Goal: Task Accomplishment & Management: Use online tool/utility

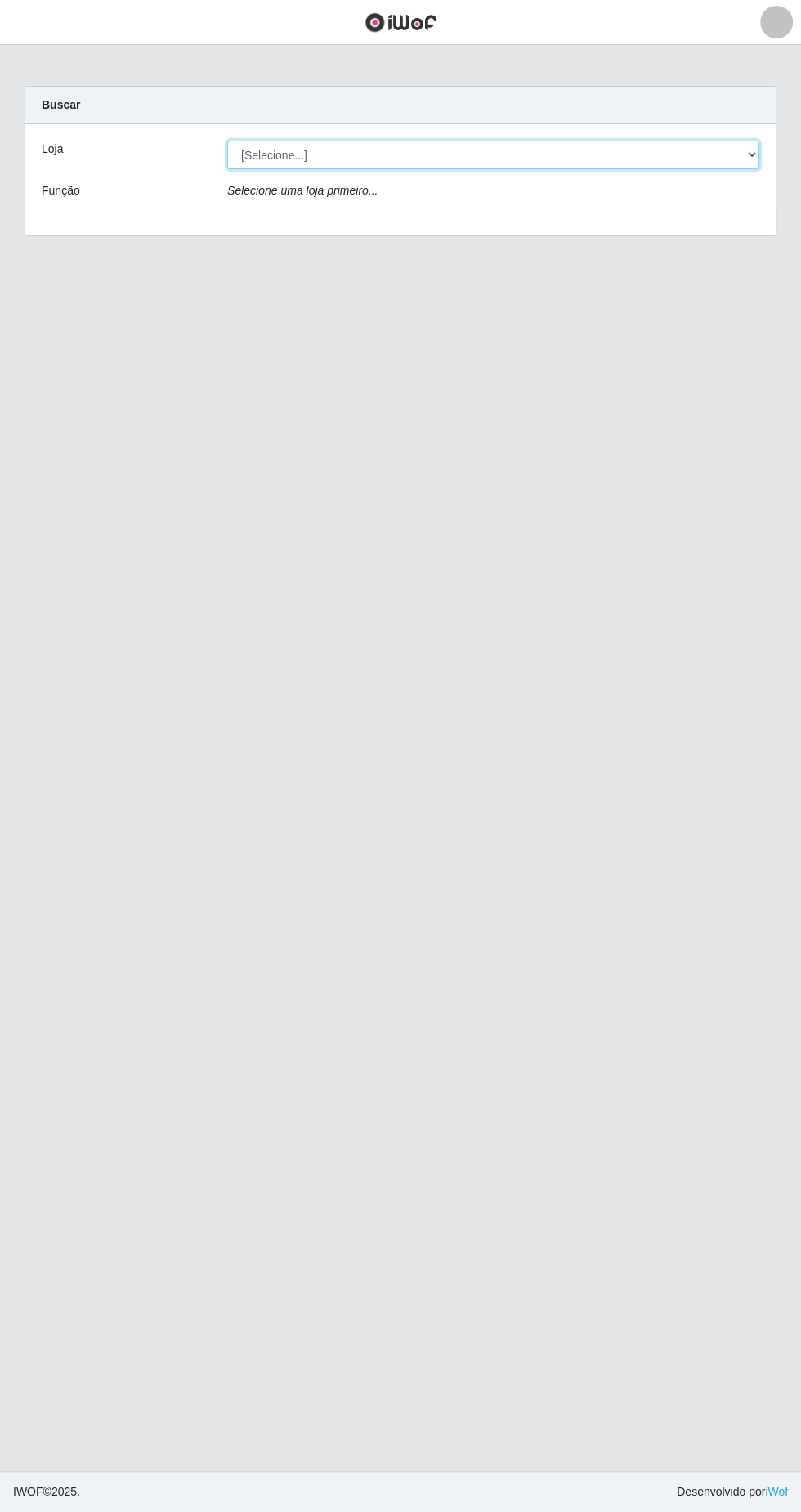
click at [701, 151] on select "[Selecione...] Queiroz Atacadão - Ceará Mirim" at bounding box center [493, 155] width 532 height 29
select select "465"
click at [227, 141] on select "[Selecione...] Queiroz Atacadão - Ceará Mirim" at bounding box center [493, 155] width 532 height 29
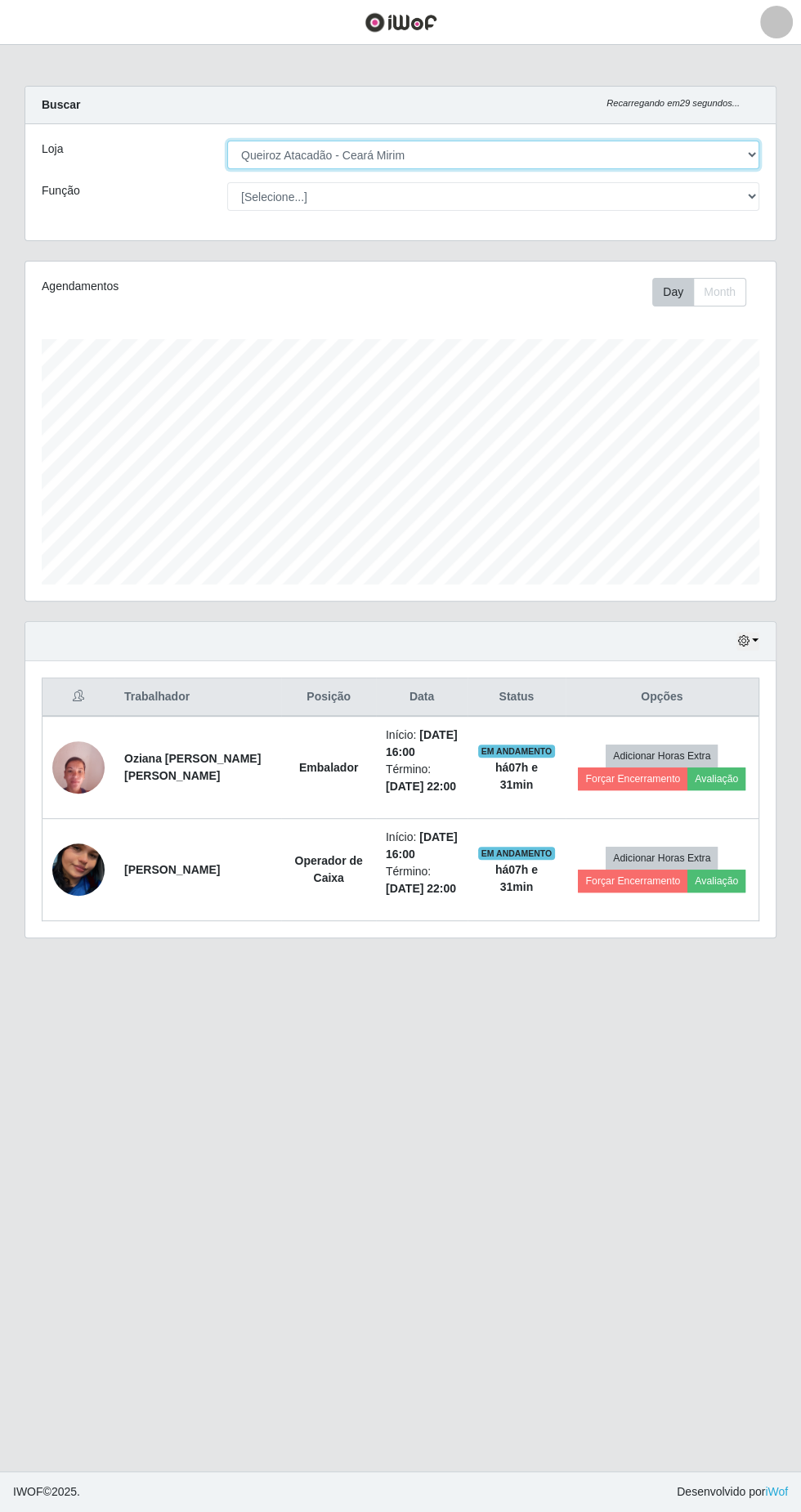
scroll to position [339, 750]
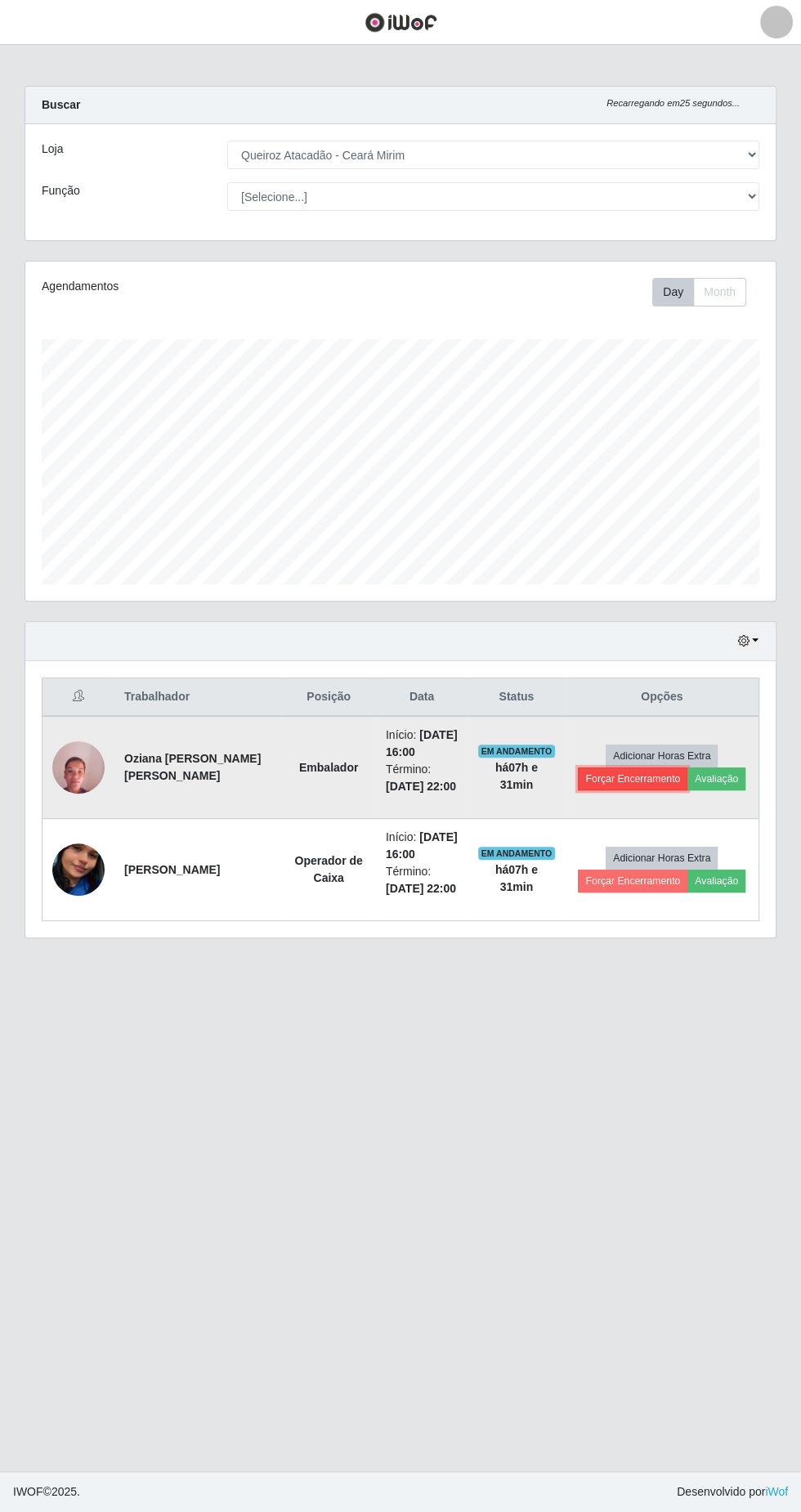
click at [606, 780] on button "Forçar Encerramento" at bounding box center [632, 779] width 109 height 23
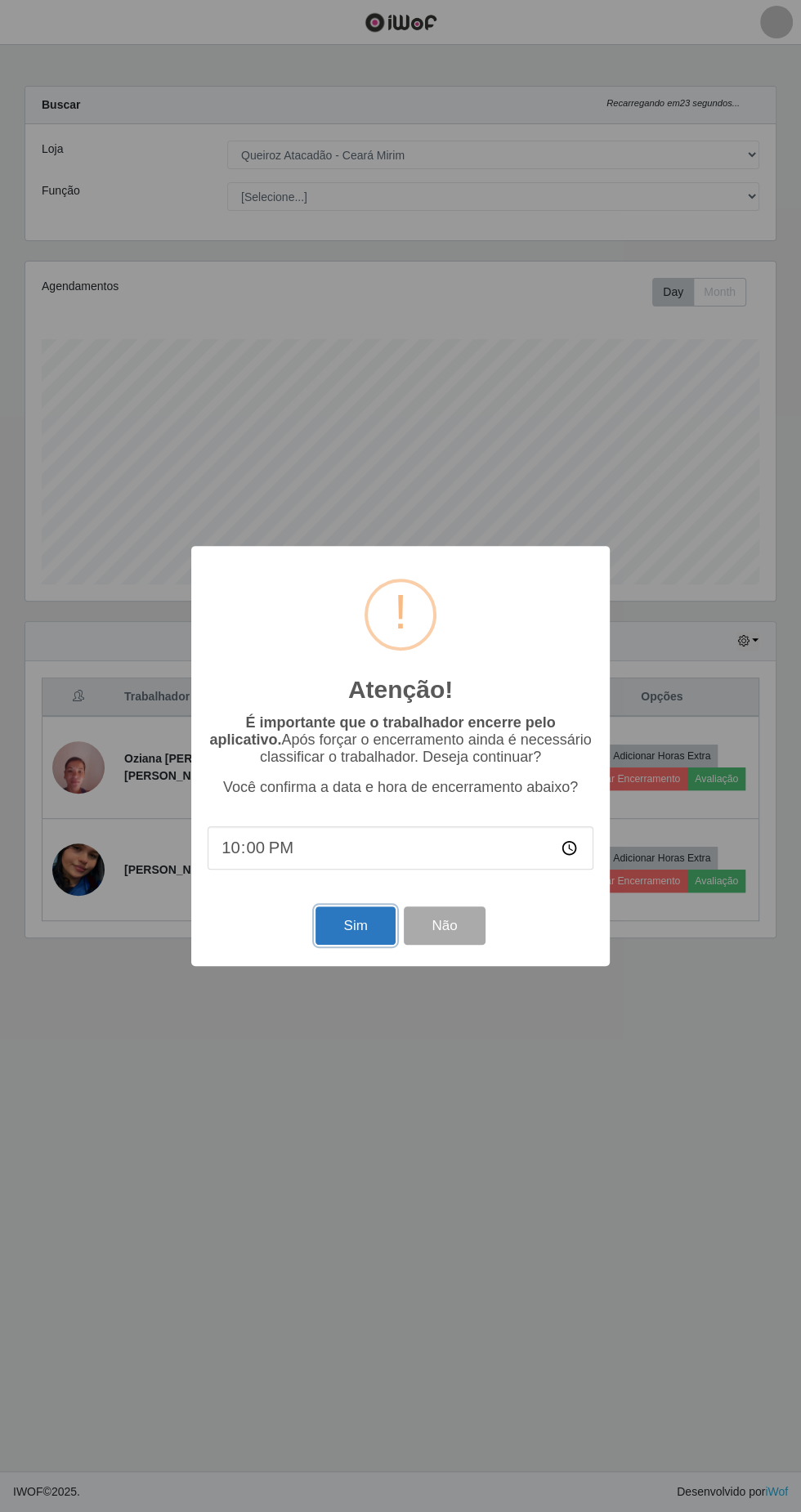
click at [364, 918] on button "Sim" at bounding box center [354, 925] width 79 height 38
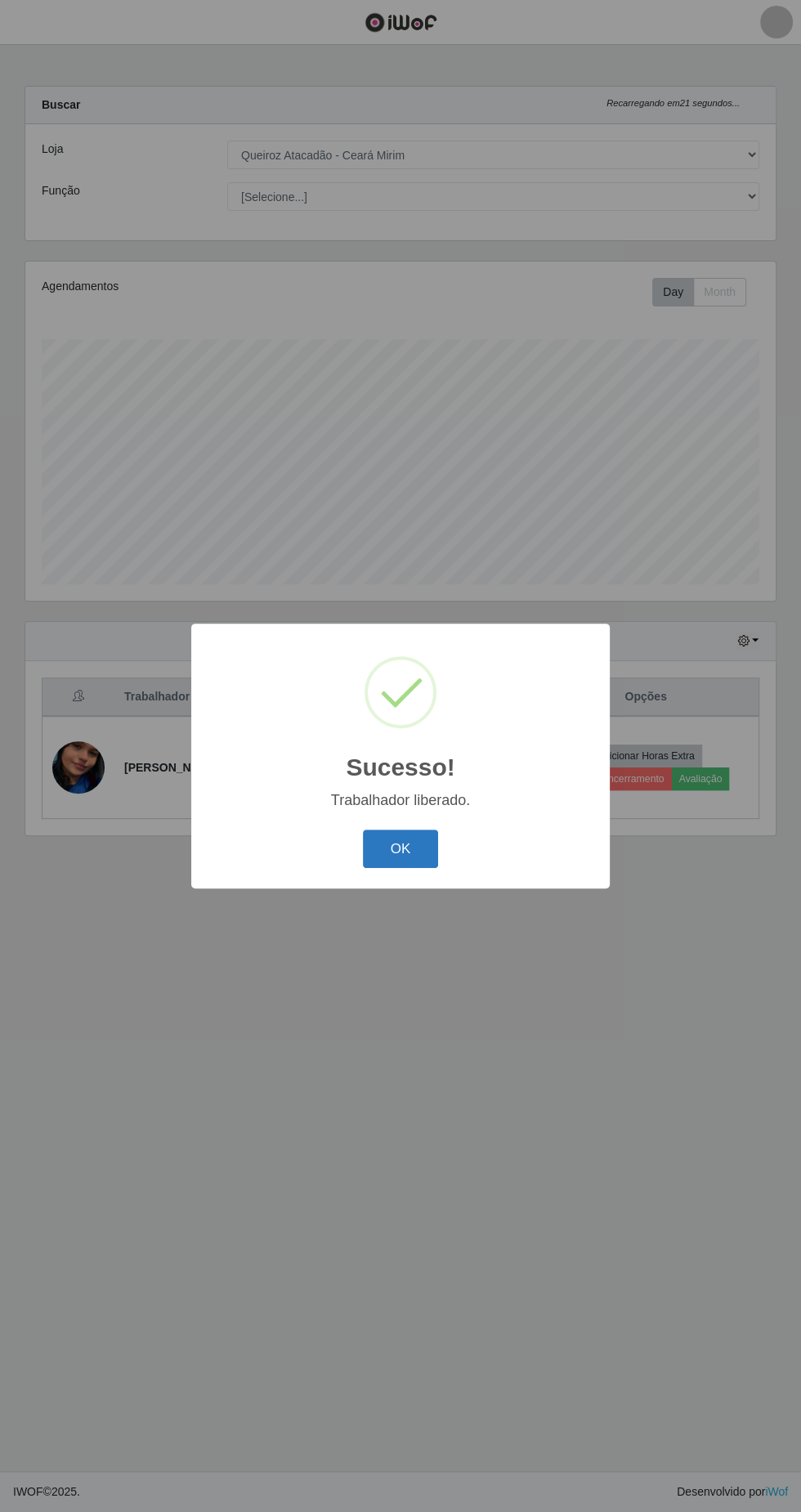
click at [400, 849] on button "OK" at bounding box center [400, 849] width 76 height 38
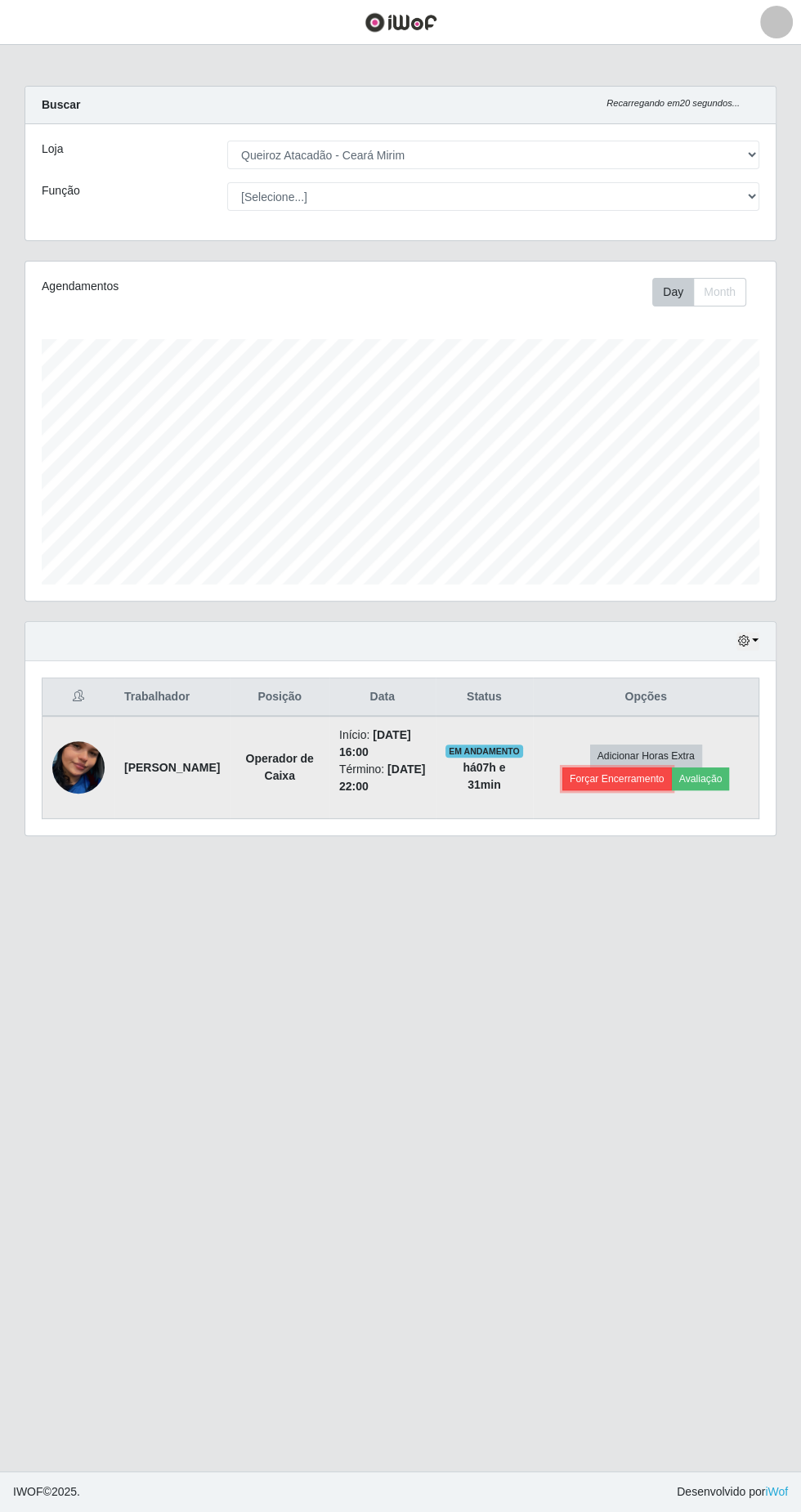
click at [620, 775] on button "Forçar Encerramento" at bounding box center [616, 779] width 109 height 23
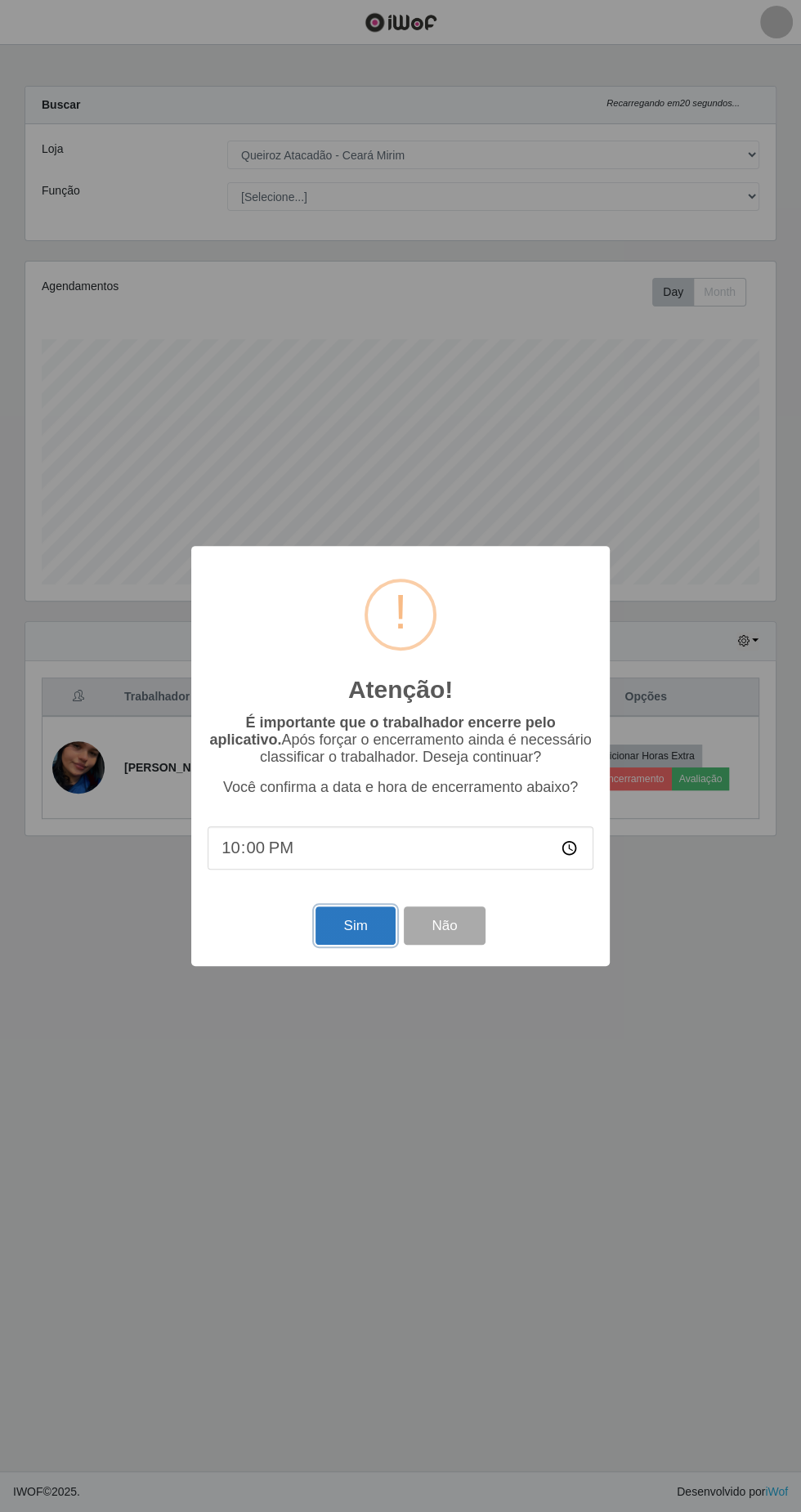
click at [355, 924] on button "Sim" at bounding box center [354, 925] width 79 height 38
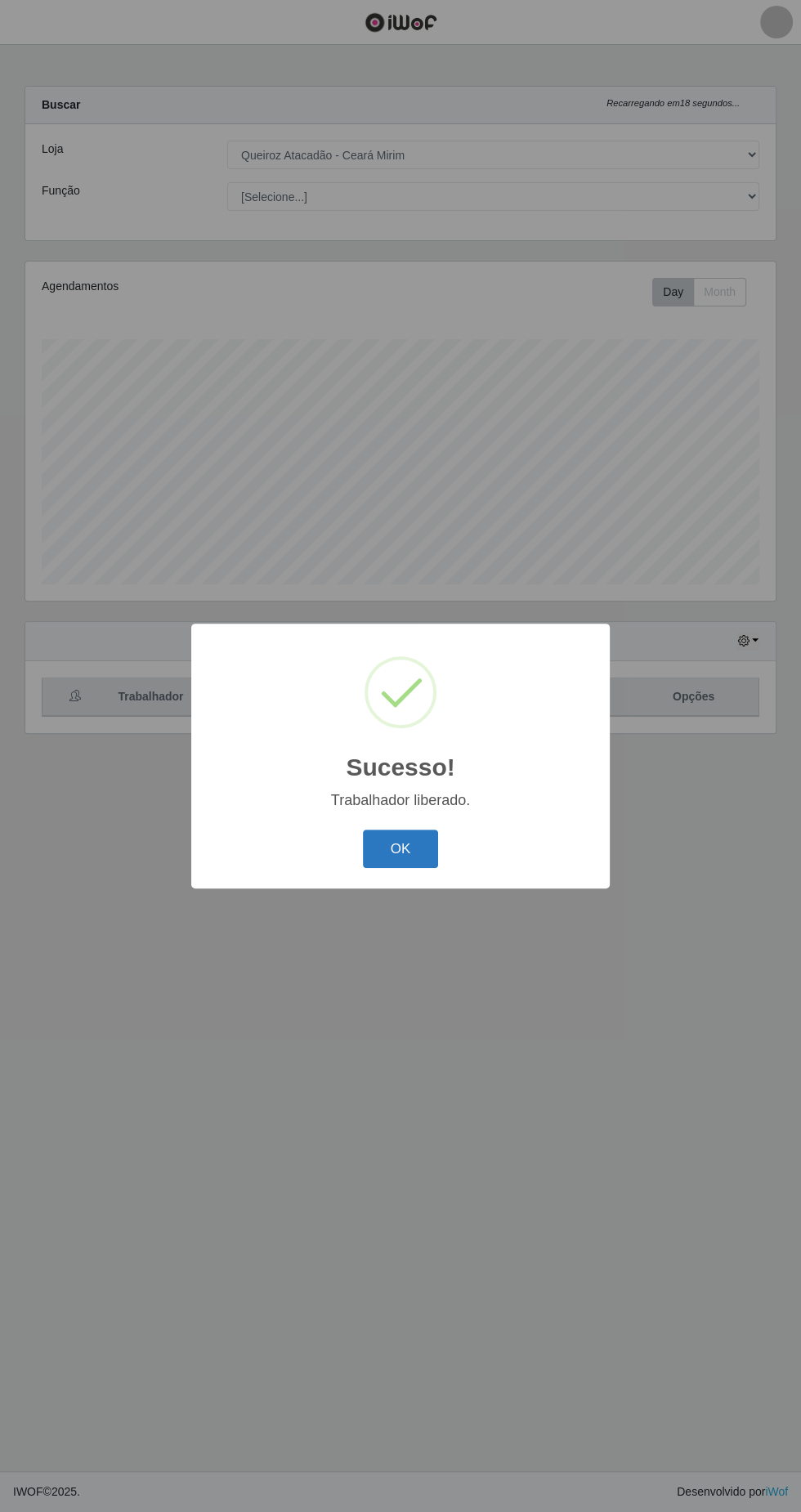
click at [401, 849] on button "OK" at bounding box center [400, 849] width 76 height 38
